Goal: Consume media (video, audio)

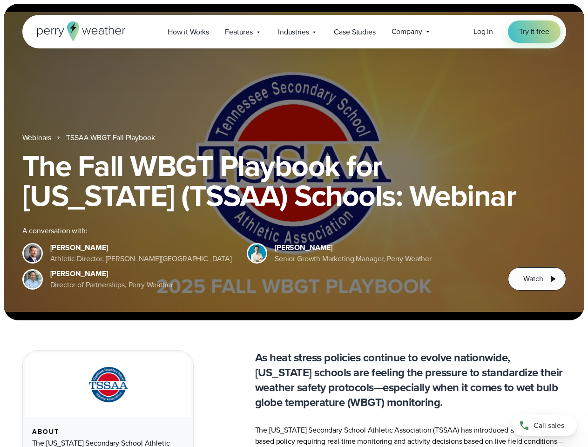
click at [294, 223] on div "The Fall WBGT Playbook for [US_STATE] (TSSAA) Schools: Webinar A conversation w…" at bounding box center [293, 221] width 543 height 140
click at [294, 32] on span "Industries" at bounding box center [293, 32] width 31 height 11
click at [294, 162] on h1 "The Fall WBGT Playbook for [US_STATE] (TSSAA) Schools: Webinar" at bounding box center [293, 181] width 543 height 60
click at [111, 138] on link "TSSAA WBGT Fall Playbook" at bounding box center [110, 137] width 88 height 11
click at [536, 279] on span "Watch" at bounding box center [533, 278] width 20 height 11
